Goal: Task Accomplishment & Management: Manage account settings

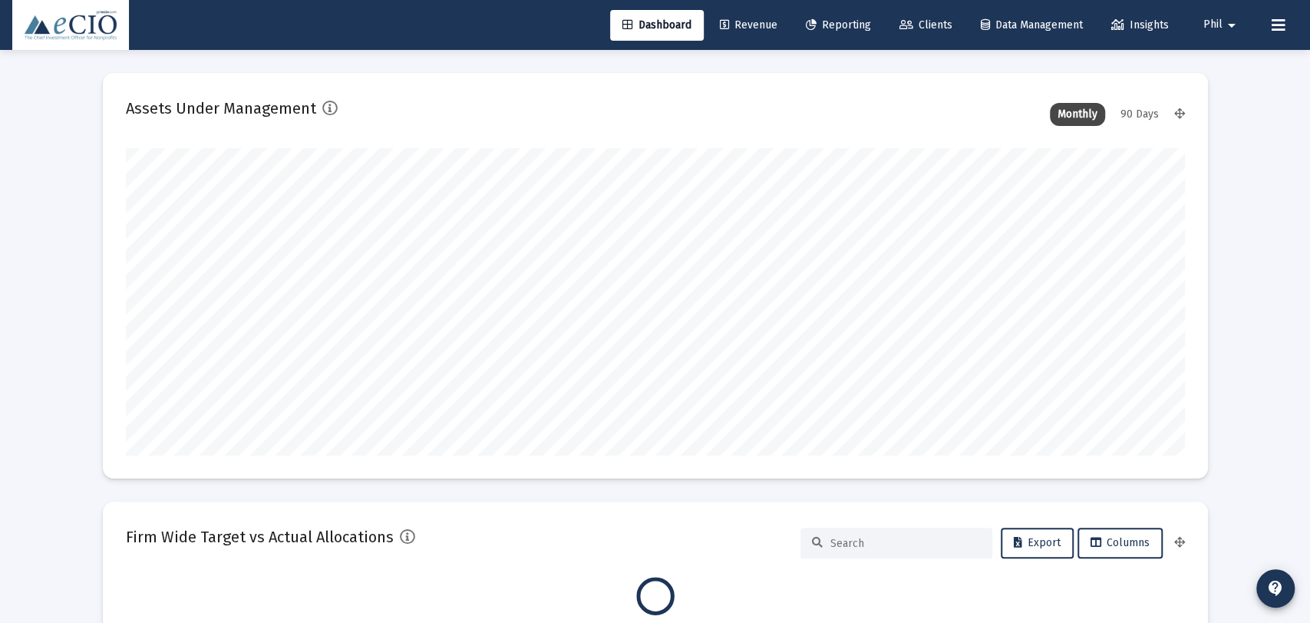
type input "[DATE]"
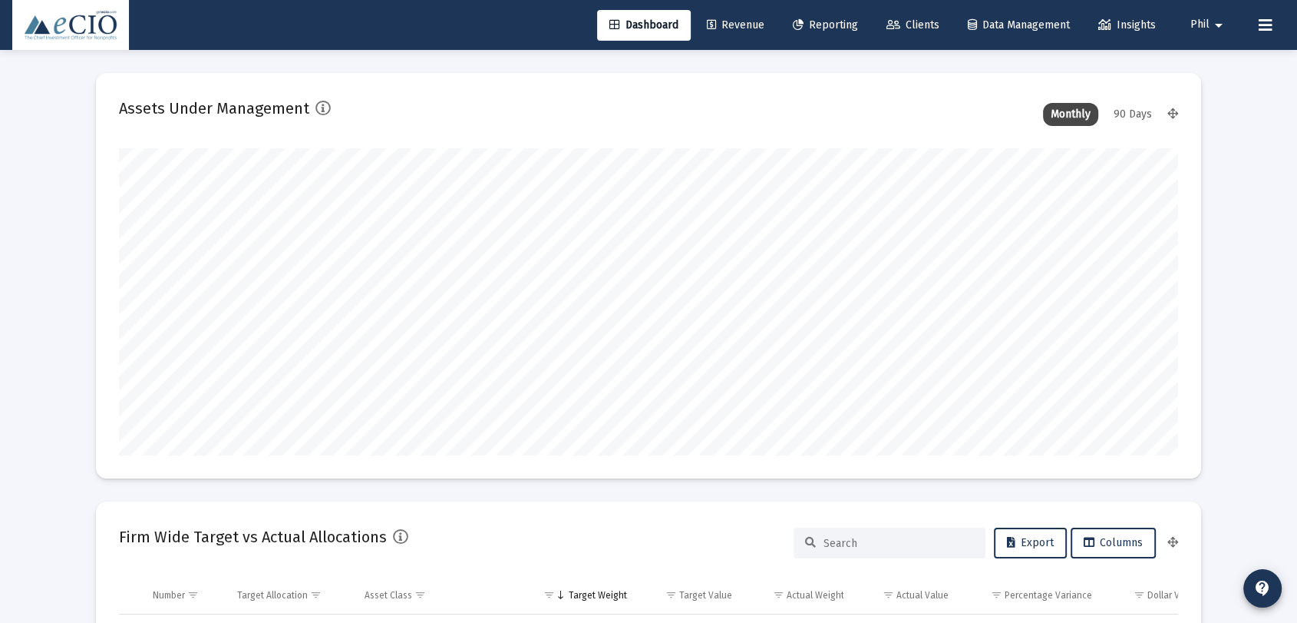
click at [1208, 22] on span "Phil" at bounding box center [1200, 24] width 19 height 13
click at [1219, 65] on span "Settings" at bounding box center [1229, 65] width 45 height 37
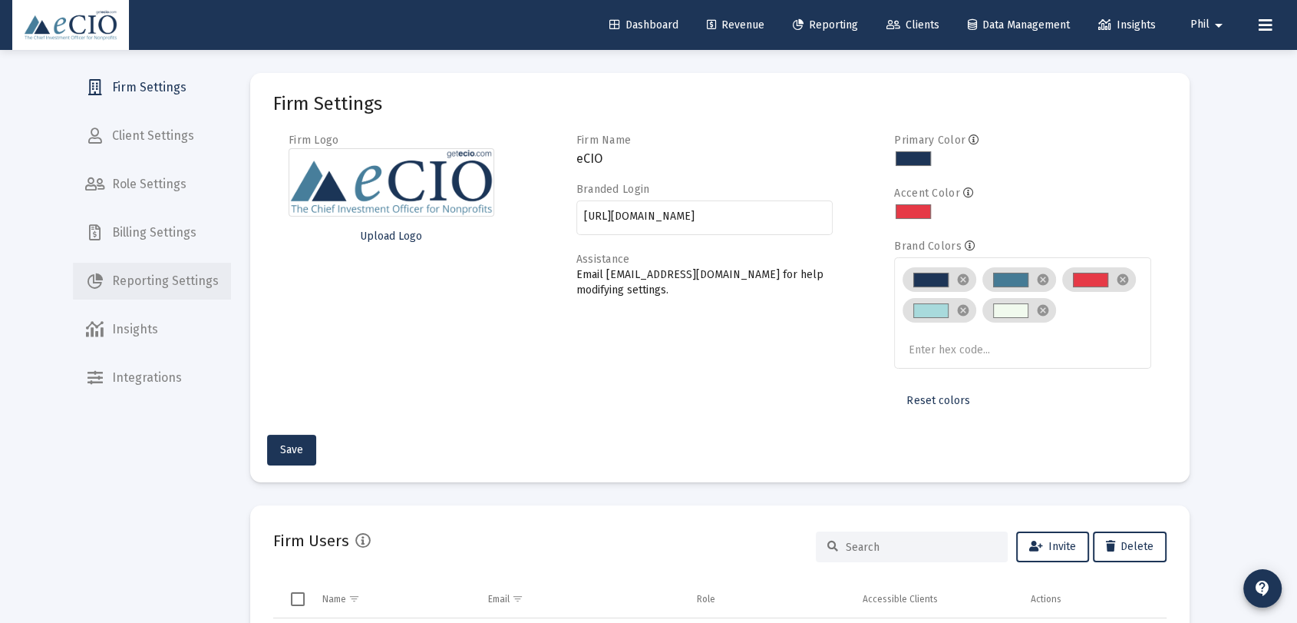
drag, startPoint x: 201, startPoint y: 297, endPoint x: 210, endPoint y: 305, distance: 11.4
click at [200, 298] on span "Reporting Settings" at bounding box center [152, 281] width 158 height 37
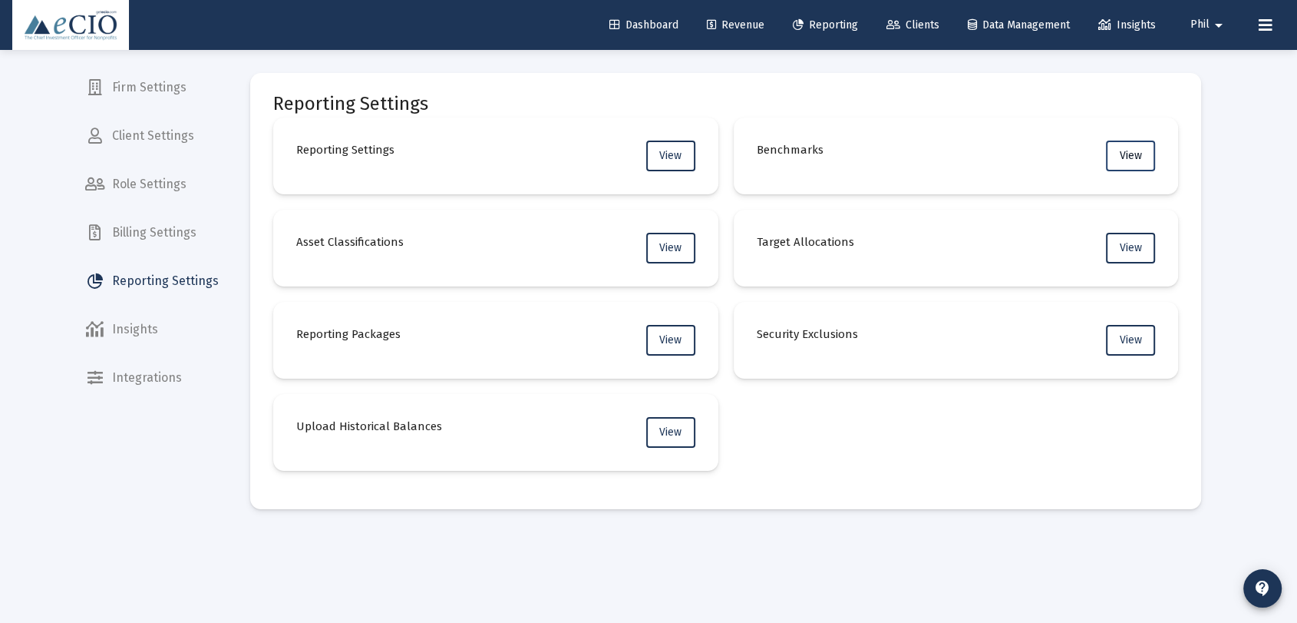
click at [1110, 151] on button "View" at bounding box center [1130, 155] width 49 height 31
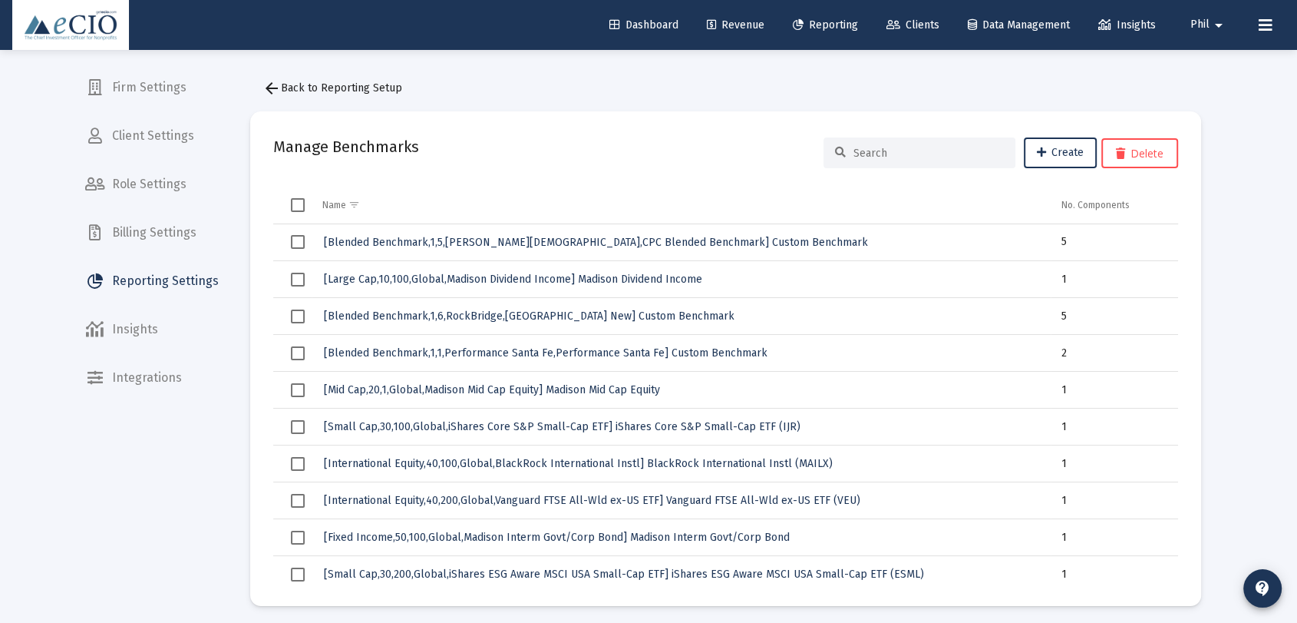
click at [889, 155] on input at bounding box center [929, 153] width 150 height 13
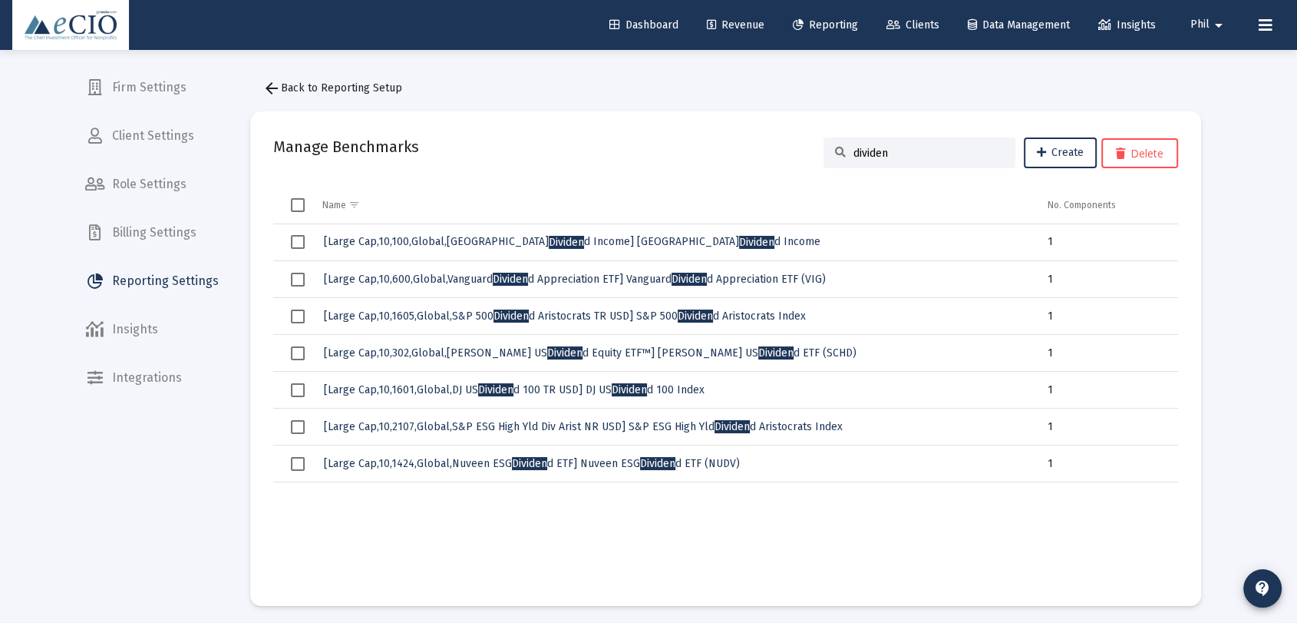
drag, startPoint x: 932, startPoint y: 141, endPoint x: 682, endPoint y: 140, distance: 250.2
click at [682, 140] on div "Manage Benchmarks dividen Create Delete" at bounding box center [725, 152] width 905 height 37
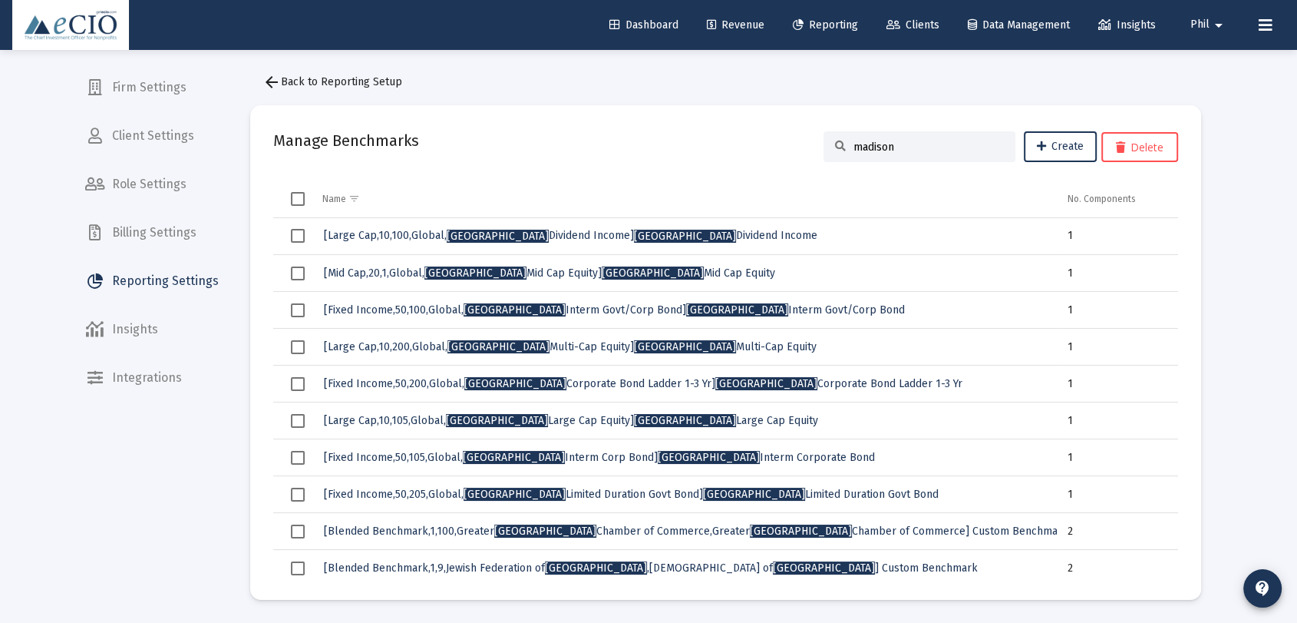
drag, startPoint x: 919, startPoint y: 140, endPoint x: 815, endPoint y: 141, distance: 103.6
click at [815, 141] on div "Manage Benchmarks madison Create Delete" at bounding box center [725, 146] width 905 height 37
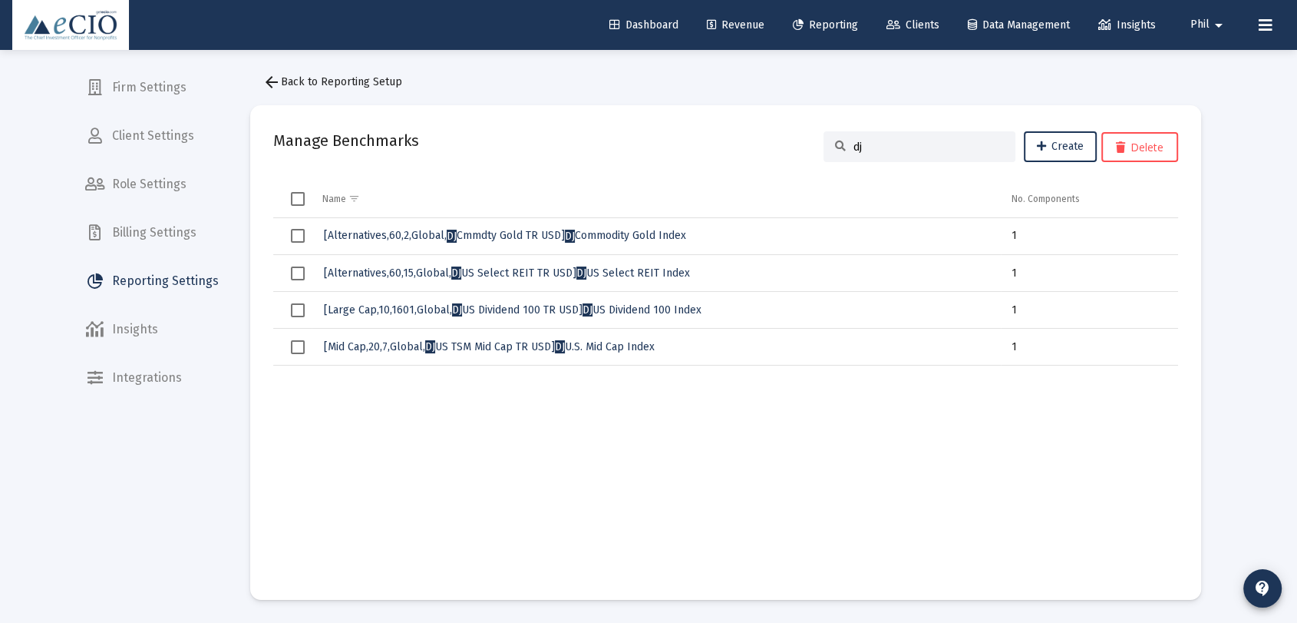
drag, startPoint x: 851, startPoint y: 144, endPoint x: 774, endPoint y: 136, distance: 77.1
click at [774, 136] on div "Manage Benchmarks dj Create Delete" at bounding box center [725, 146] width 905 height 37
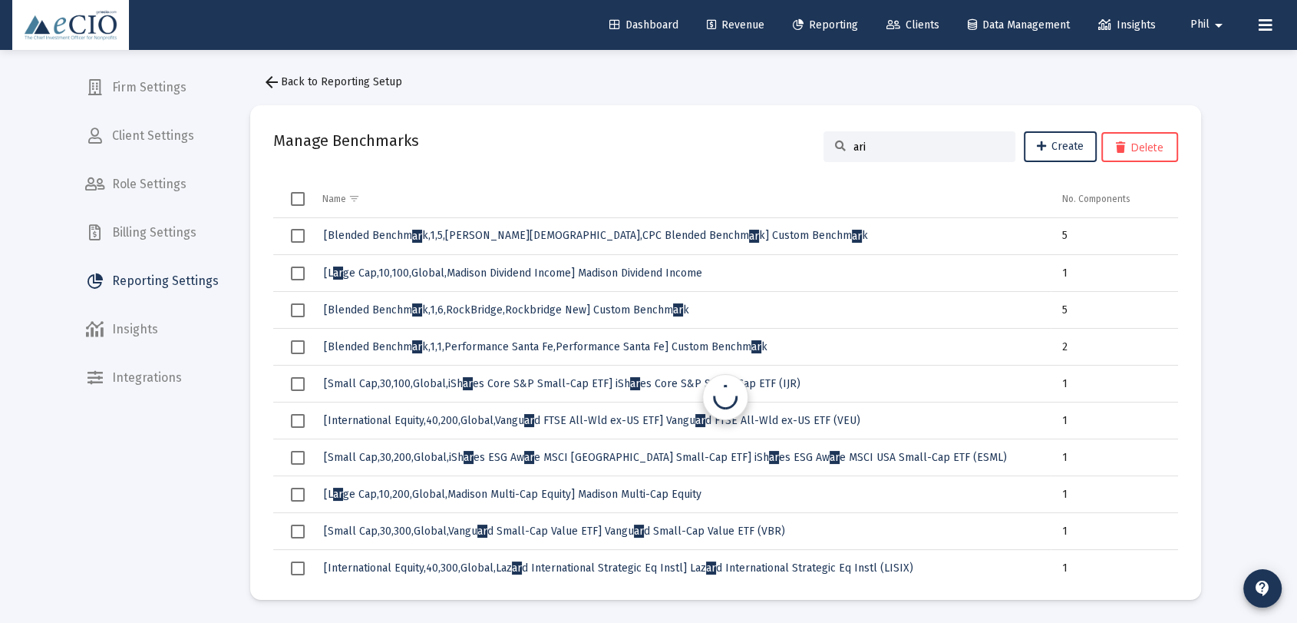
type input "aris"
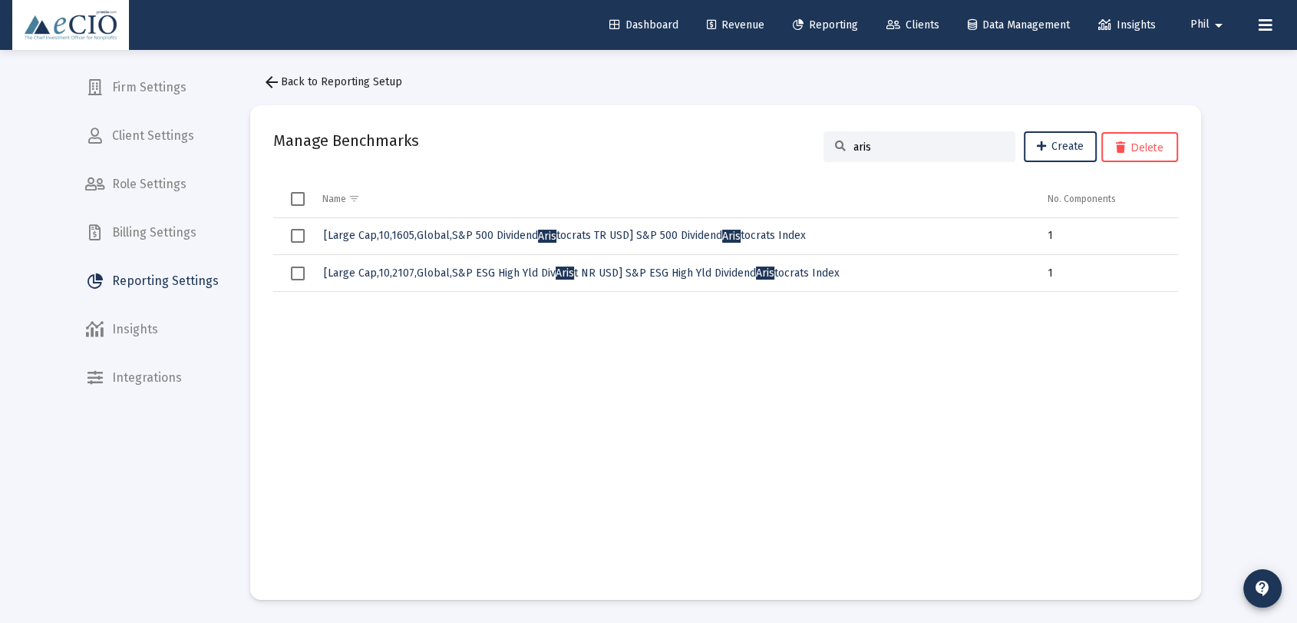
drag, startPoint x: 842, startPoint y: 147, endPoint x: 828, endPoint y: 147, distance: 13.8
click at [828, 147] on div "aris" at bounding box center [920, 146] width 192 height 31
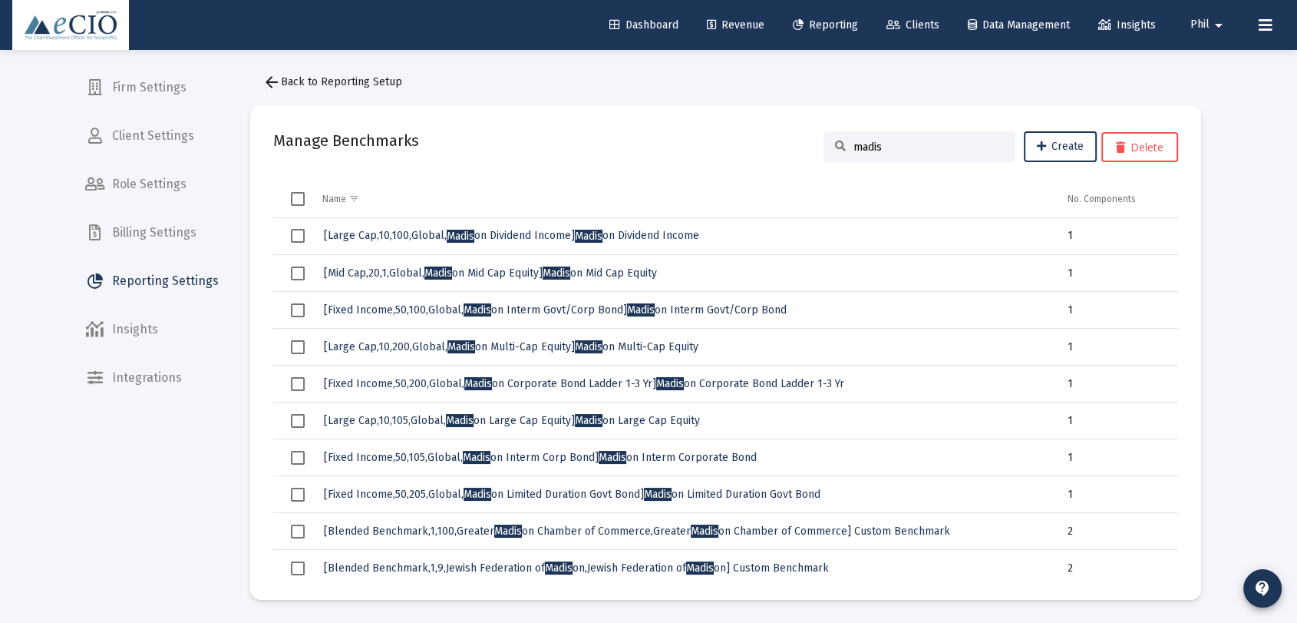
type input "madis"
